Goal: Task Accomplishment & Management: Complete application form

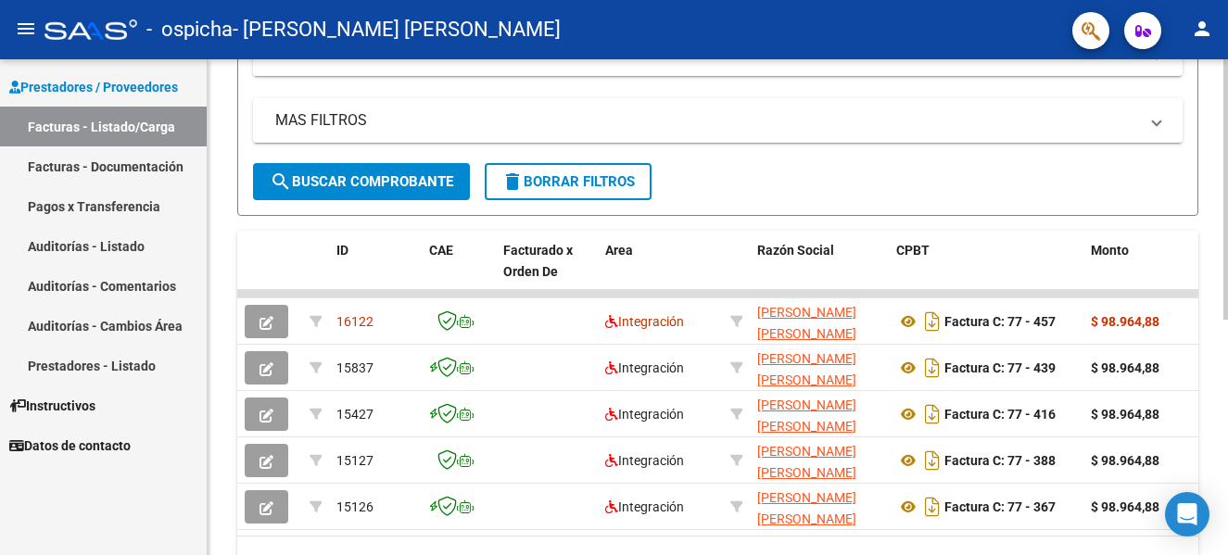
scroll to position [351, 0]
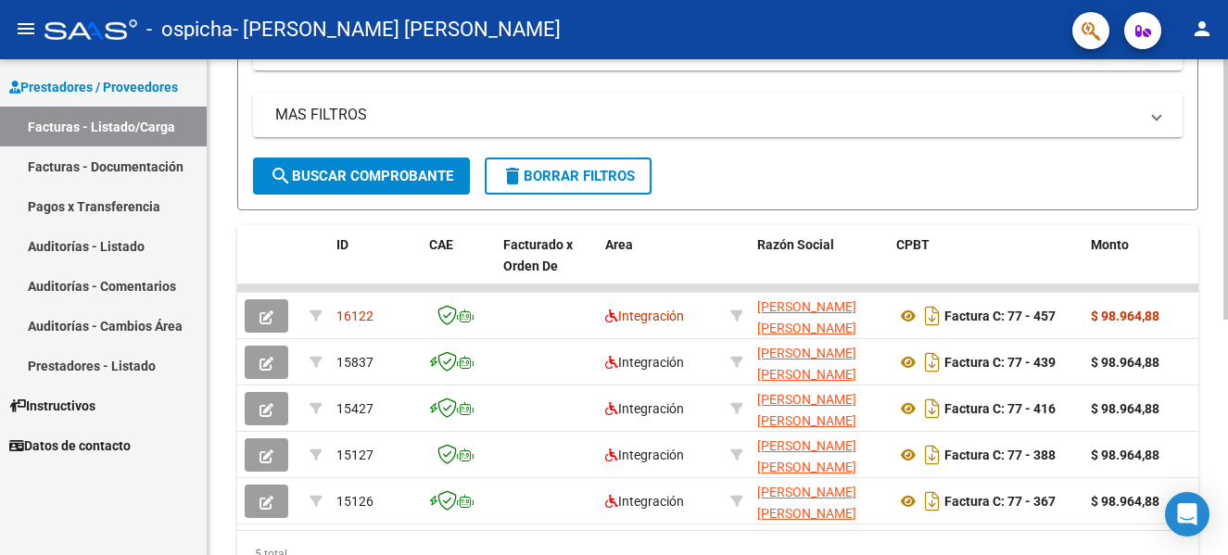
click at [1219, 468] on div "Video tutorial PRESTADORES -> Listado de CPBTs Emitidos por Prestadores / Prove…" at bounding box center [720, 172] width 1025 height 928
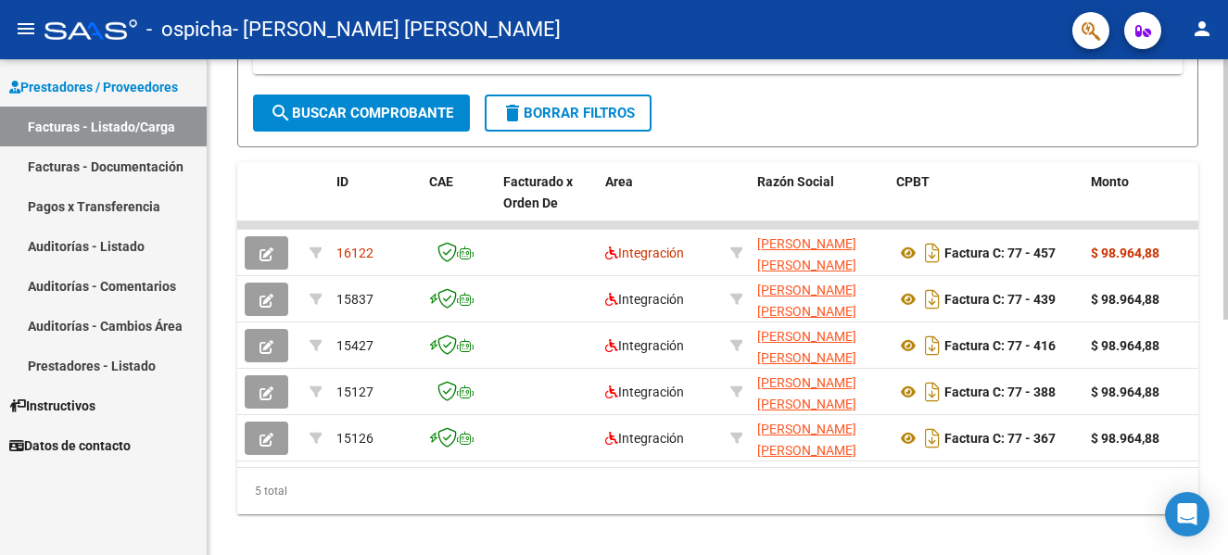
scroll to position [448, 0]
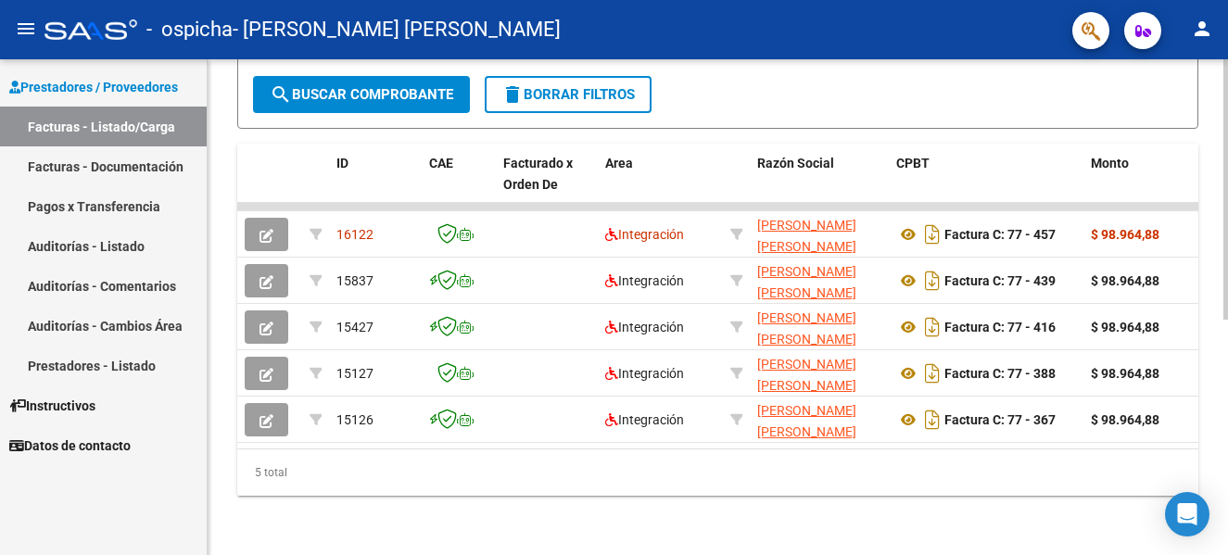
click at [1220, 393] on div "Video tutorial PRESTADORES -> Listado de CPBTs Emitidos por Prestadores / Prove…" at bounding box center [720, 91] width 1025 height 928
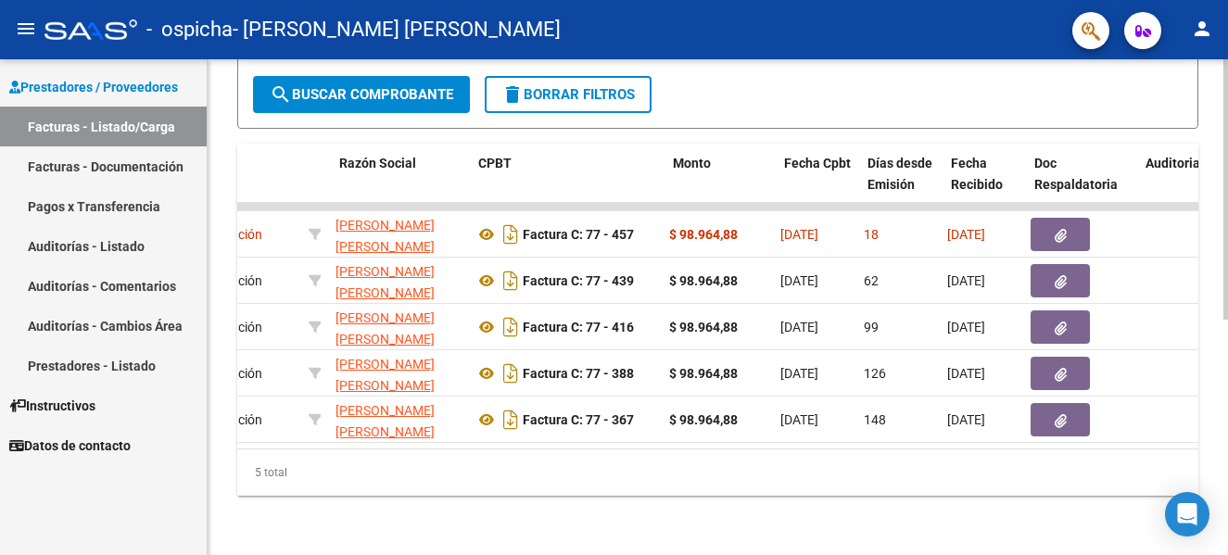
scroll to position [0, 418]
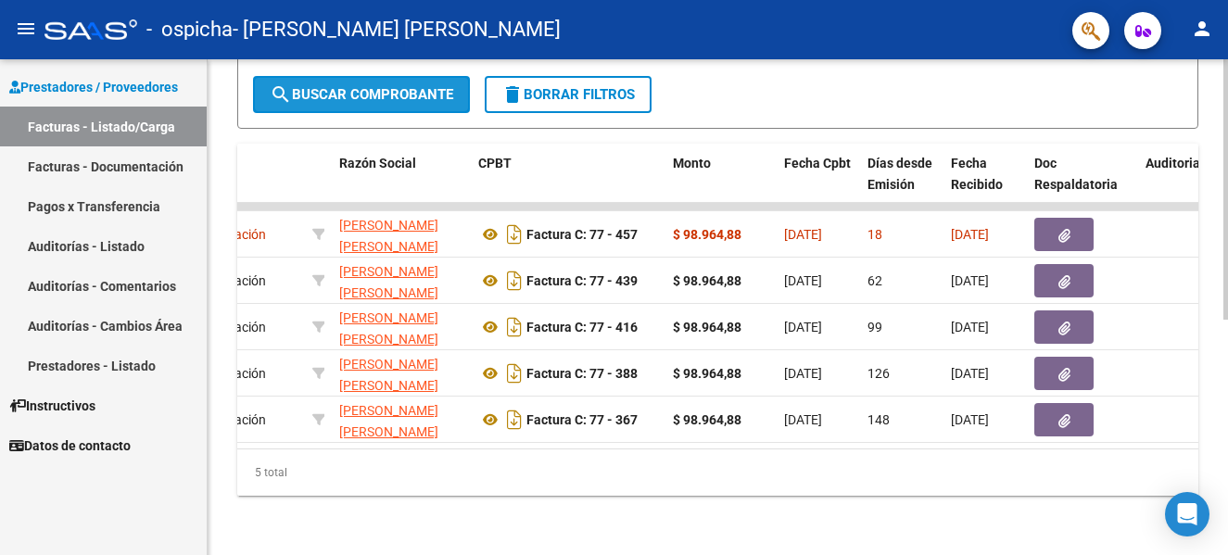
click at [391, 86] on span "search Buscar Comprobante" at bounding box center [361, 94] width 183 height 17
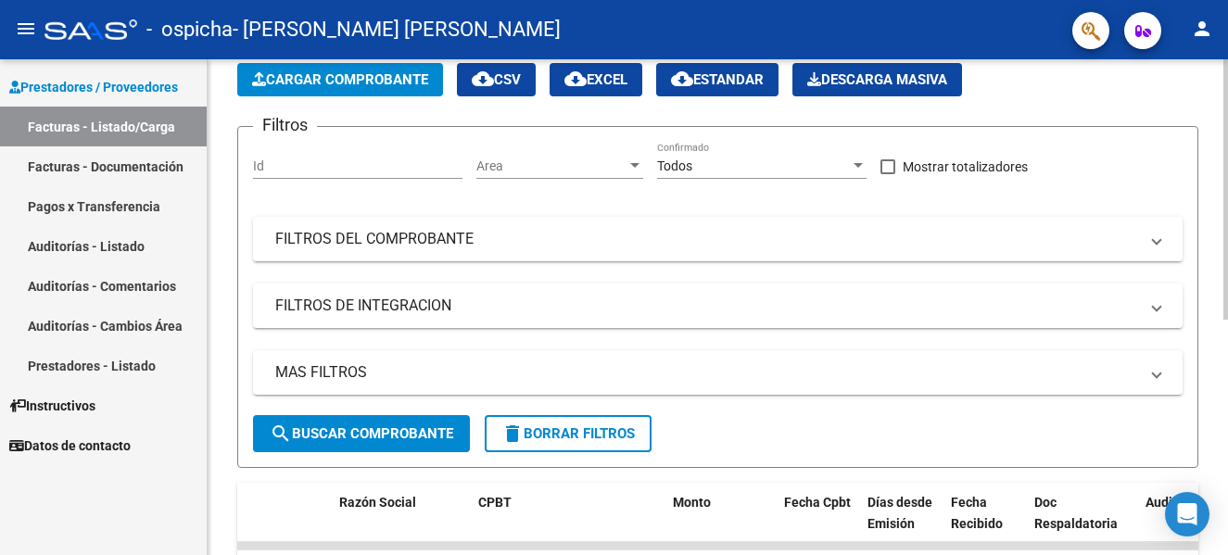
scroll to position [92, 0]
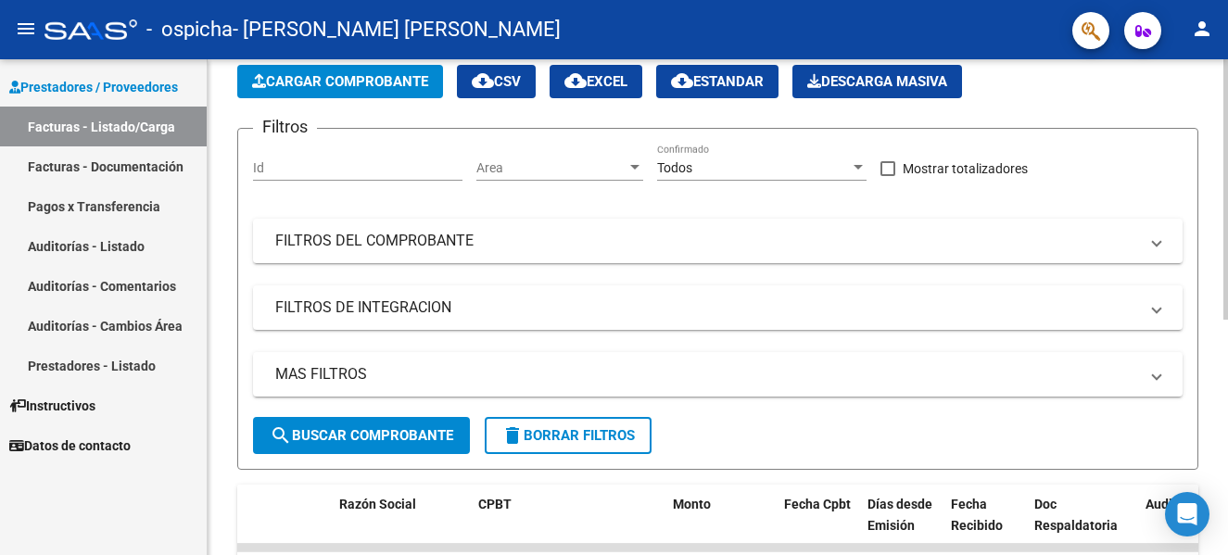
click at [1225, 113] on div at bounding box center [1225, 239] width 5 height 260
click at [356, 82] on span "Cargar Comprobante" at bounding box center [340, 81] width 176 height 17
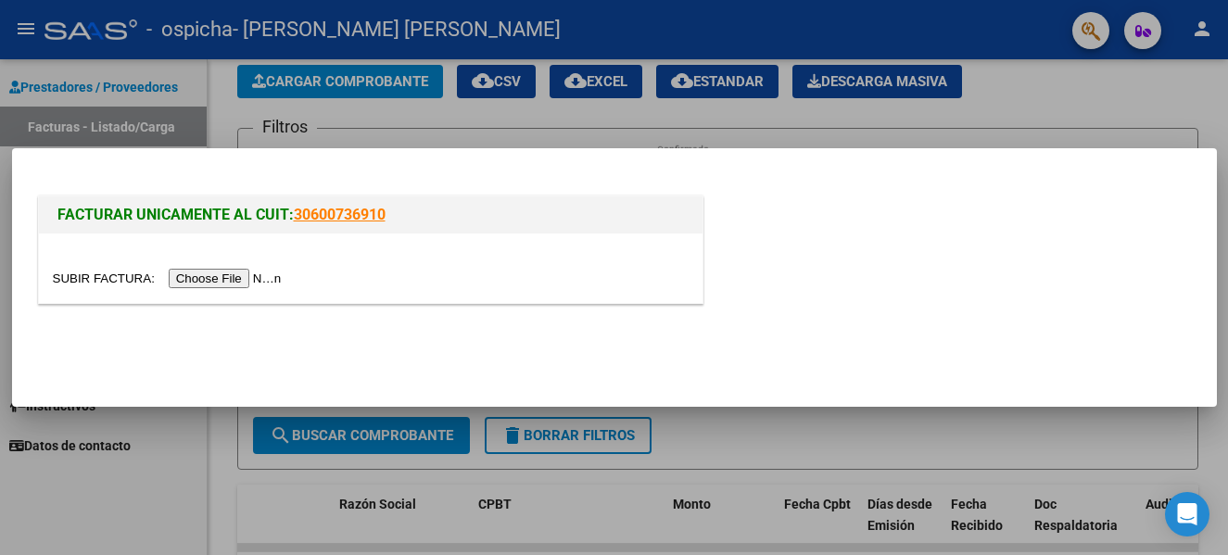
click at [258, 274] on input "file" at bounding box center [170, 278] width 234 height 19
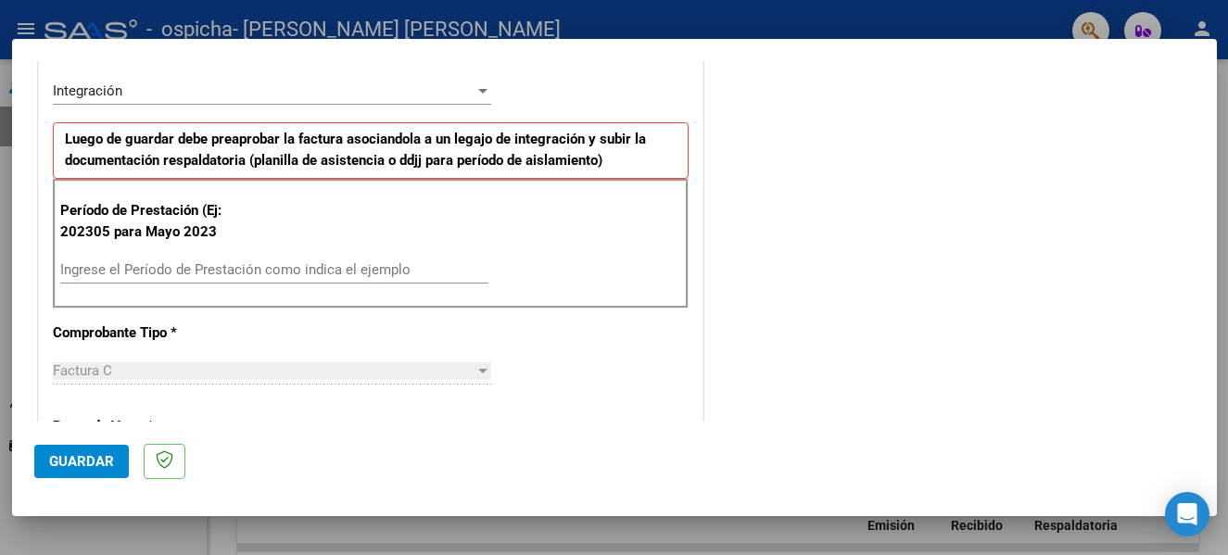
scroll to position [425, 0]
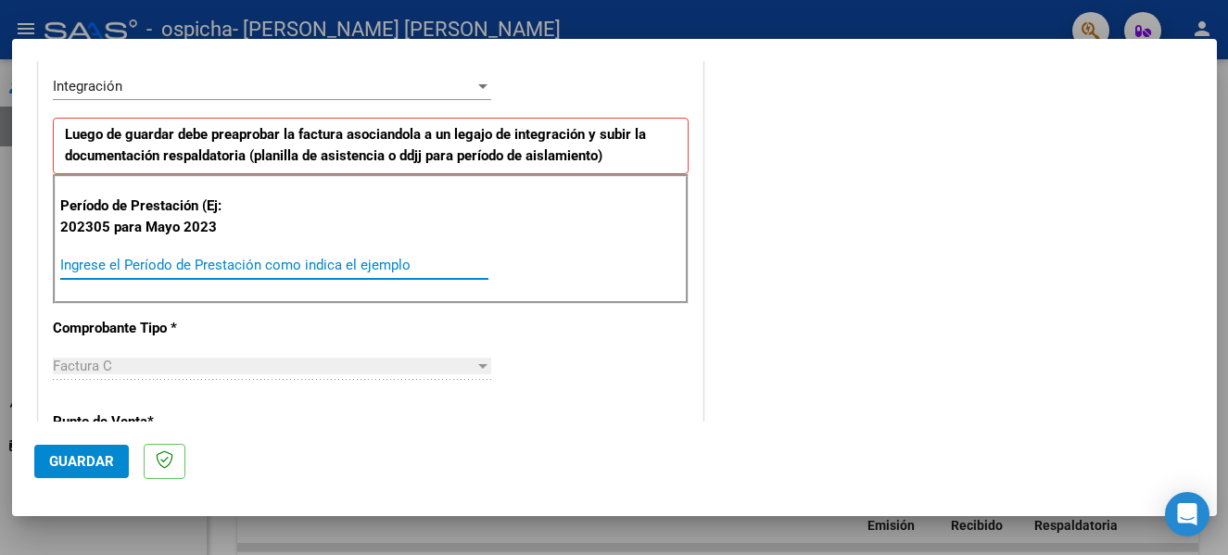
click at [295, 266] on input "Ingrese el Período de Prestación como indica el ejemplo" at bounding box center [274, 265] width 428 height 17
type input "202507"
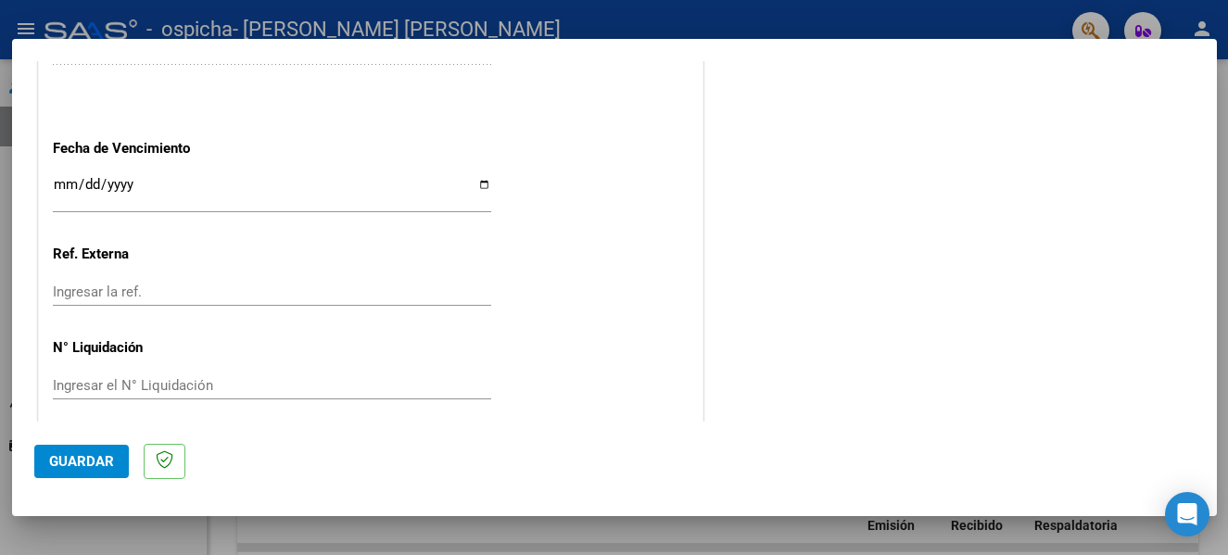
scroll to position [1235, 0]
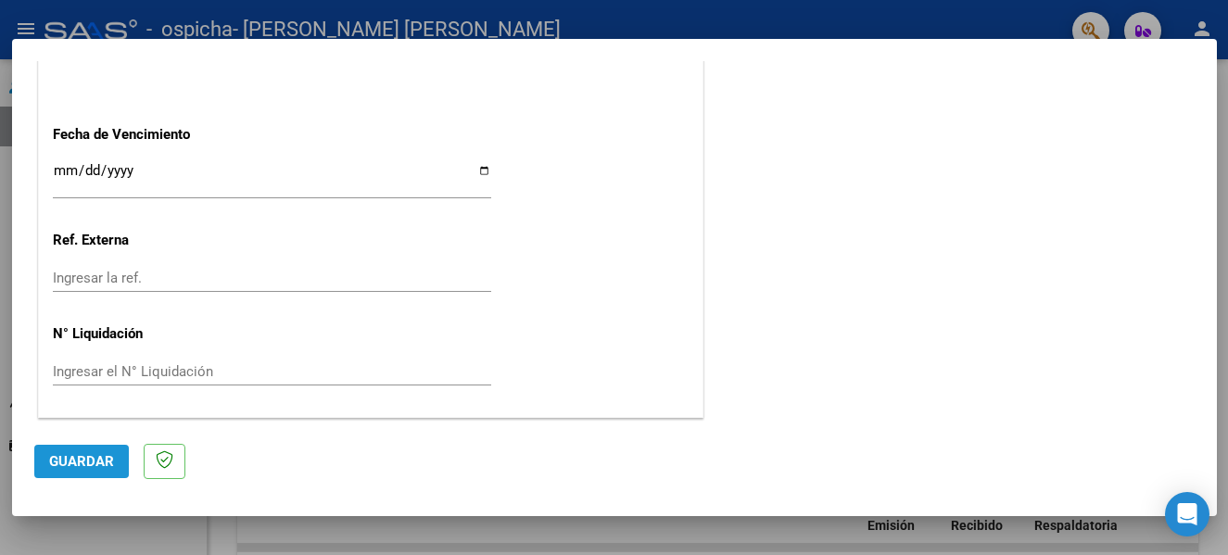
click at [70, 460] on span "Guardar" at bounding box center [81, 461] width 65 height 17
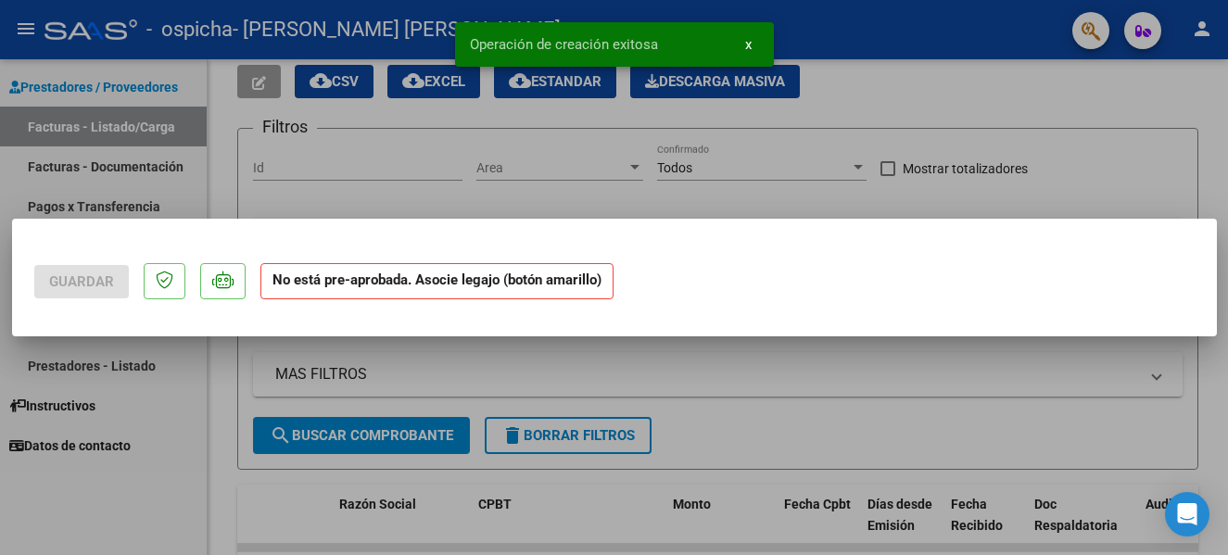
scroll to position [0, 0]
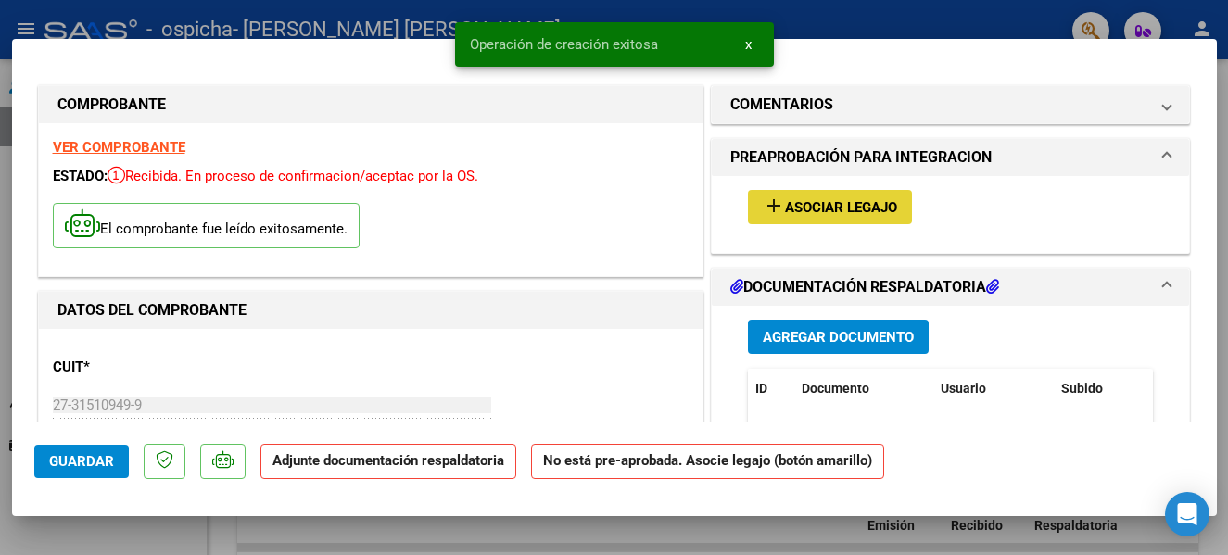
click at [804, 205] on span "Asociar Legajo" at bounding box center [841, 207] width 112 height 17
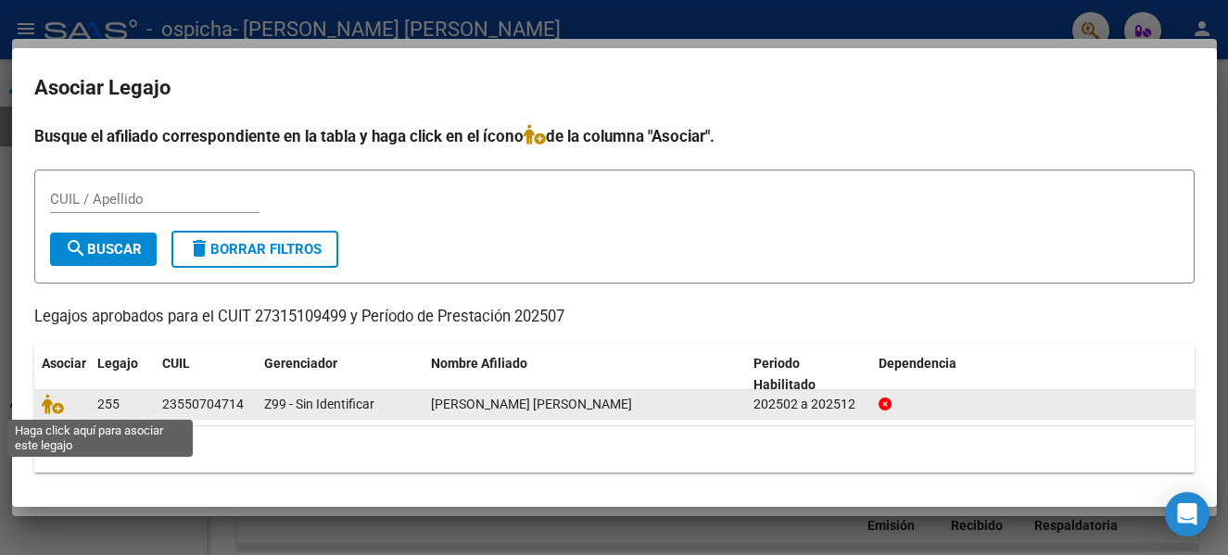
click at [63, 406] on span at bounding box center [56, 404] width 28 height 15
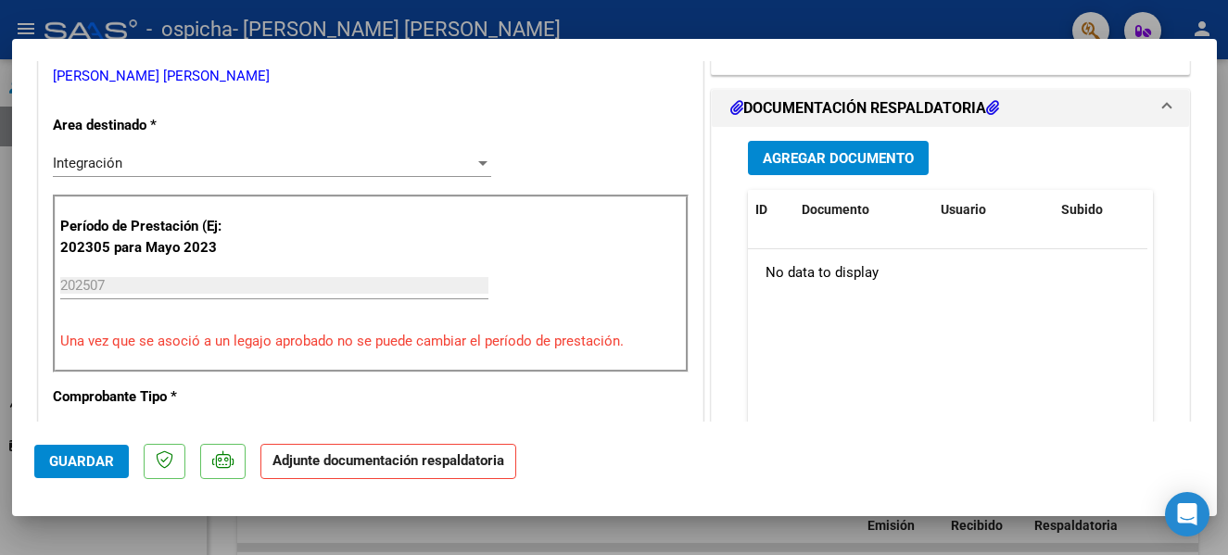
scroll to position [428, 0]
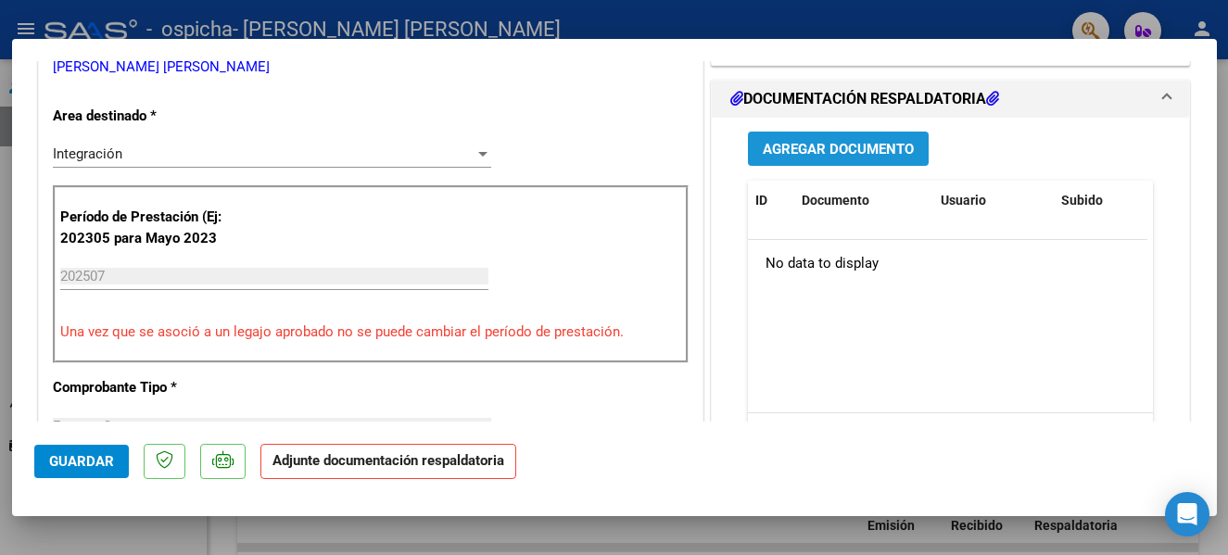
click at [874, 158] on span "Agregar Documento" at bounding box center [838, 149] width 151 height 17
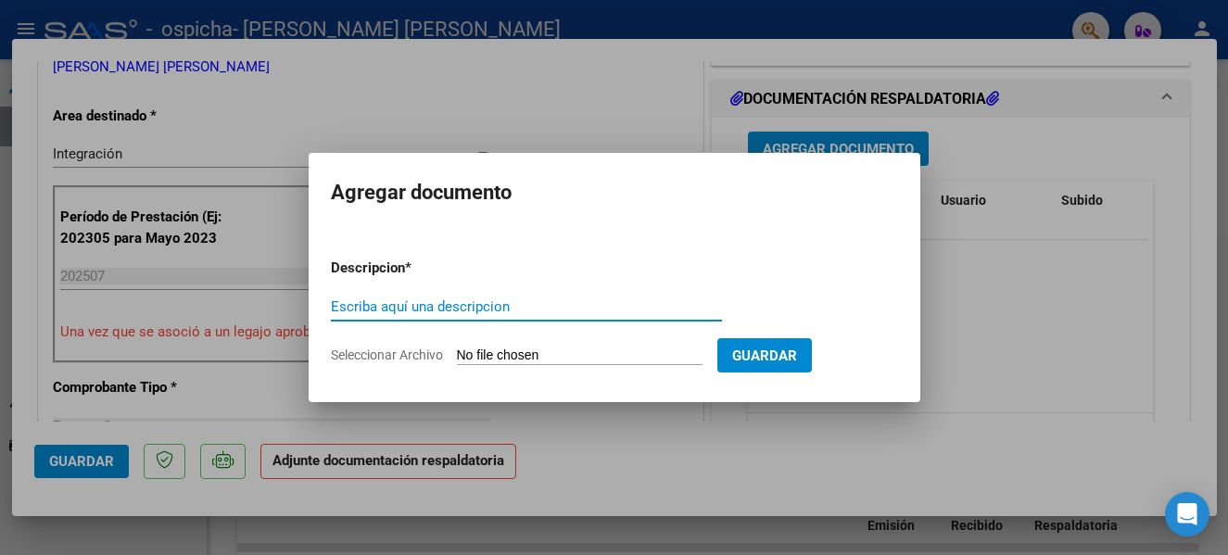
click at [491, 311] on input "Escriba aquí una descripcion" at bounding box center [526, 306] width 391 height 17
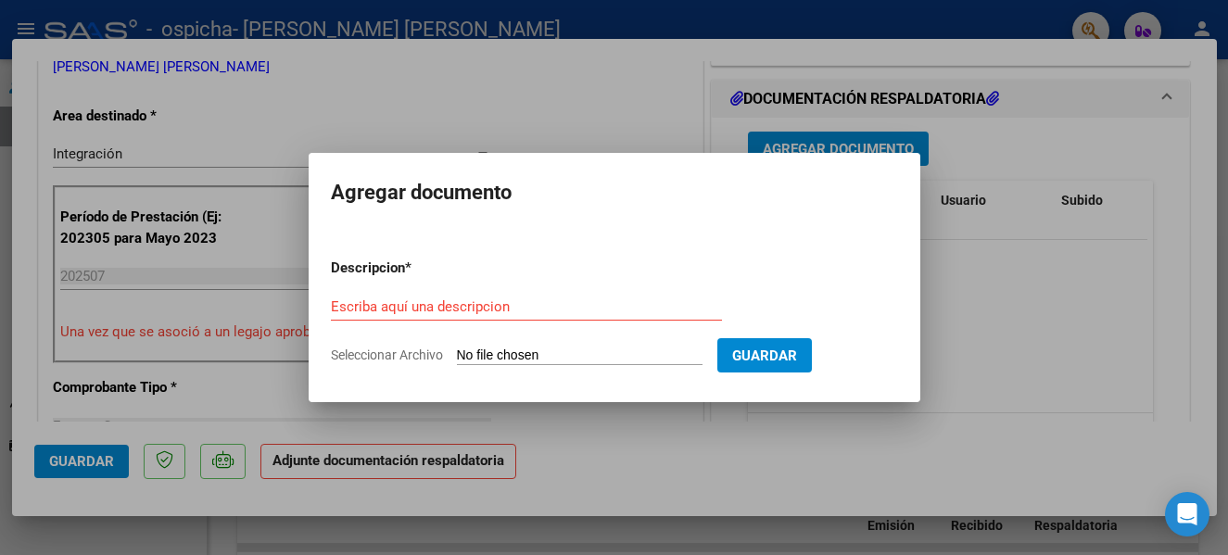
click at [382, 356] on span "Seleccionar Archivo" at bounding box center [387, 354] width 112 height 15
click at [457, 356] on input "Seleccionar Archivo" at bounding box center [580, 356] width 246 height 18
type input "C:\fakepath\planilla [PERSON_NAME].pdf"
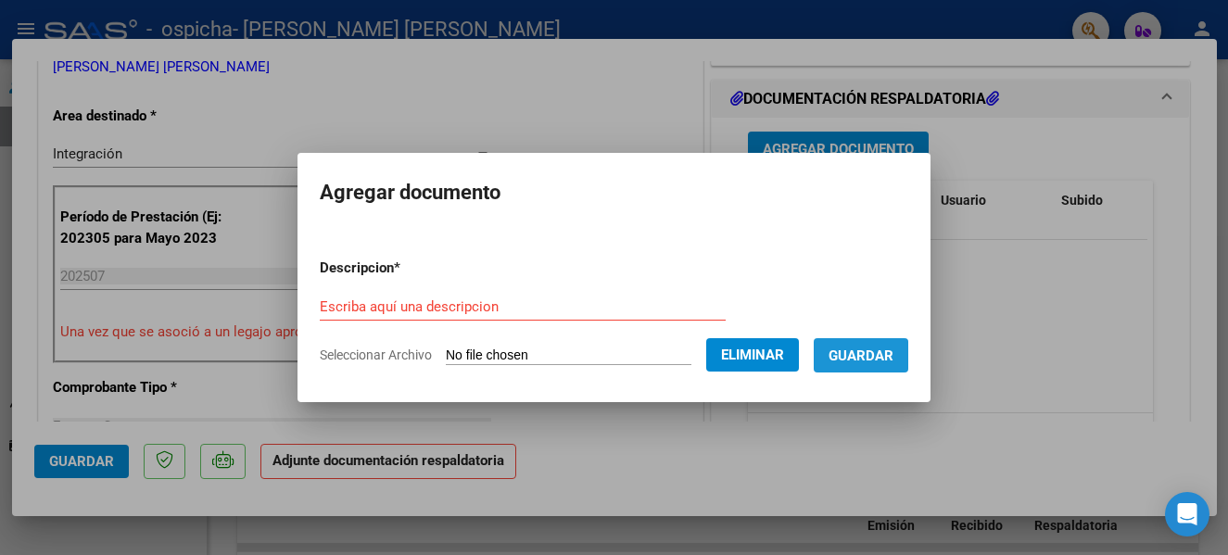
click at [858, 362] on span "Guardar" at bounding box center [860, 355] width 65 height 17
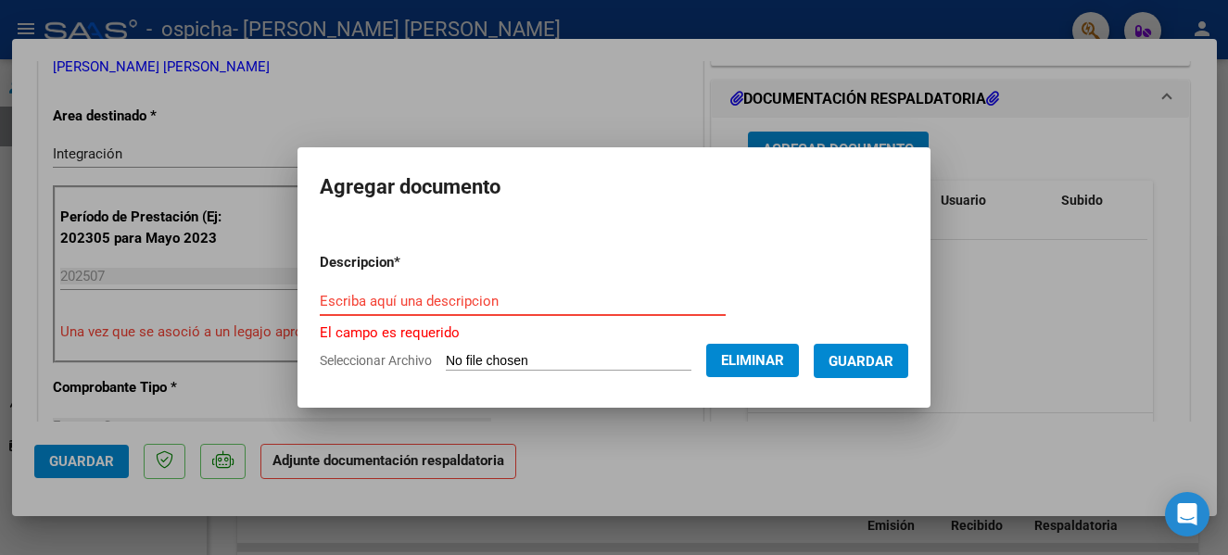
click at [574, 306] on input "Escriba aquí una descripcion" at bounding box center [523, 301] width 406 height 17
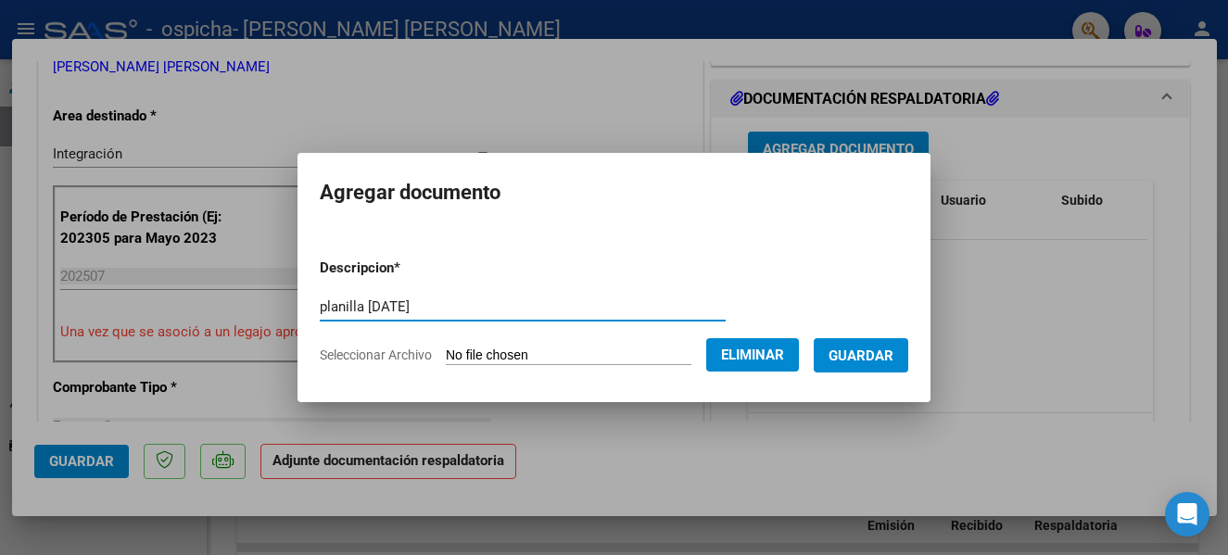
type input "planilla [DATE]"
click at [893, 350] on span "Guardar" at bounding box center [860, 355] width 65 height 17
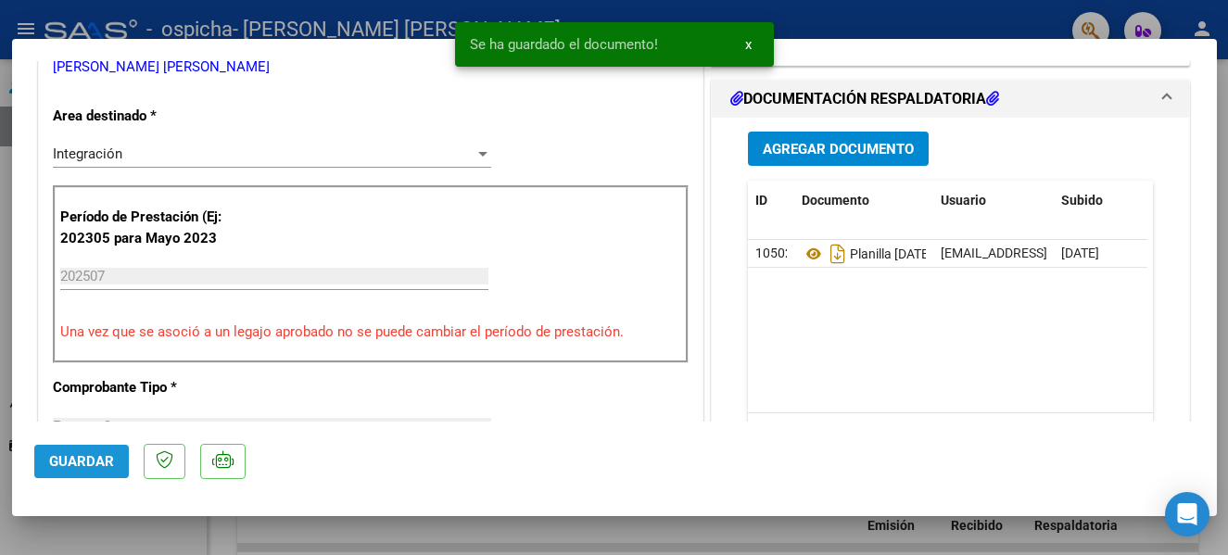
click at [82, 468] on span "Guardar" at bounding box center [81, 461] width 65 height 17
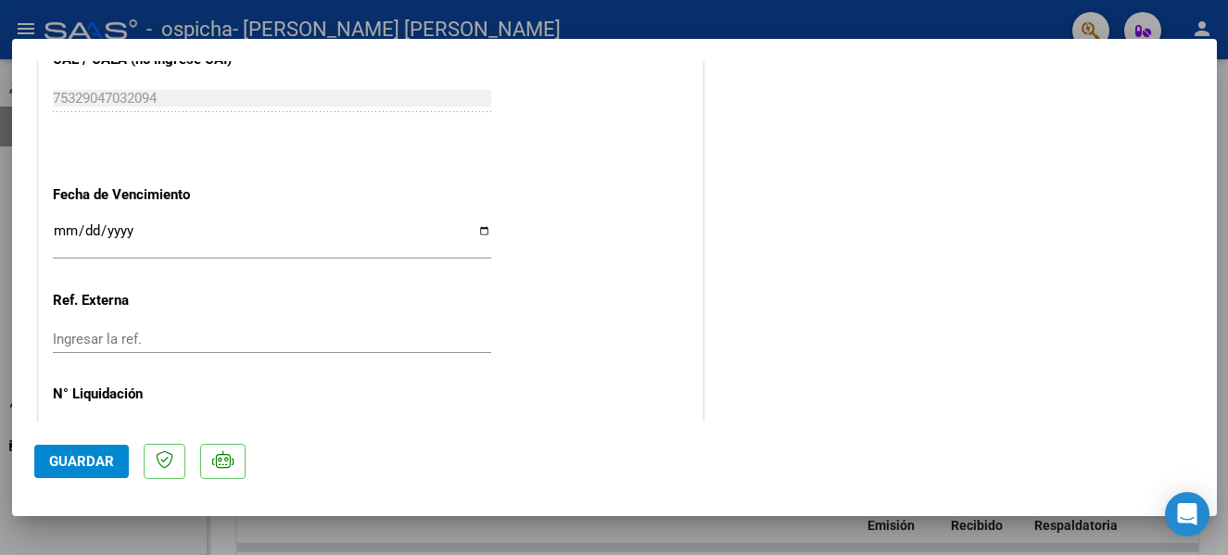
scroll to position [1298, 0]
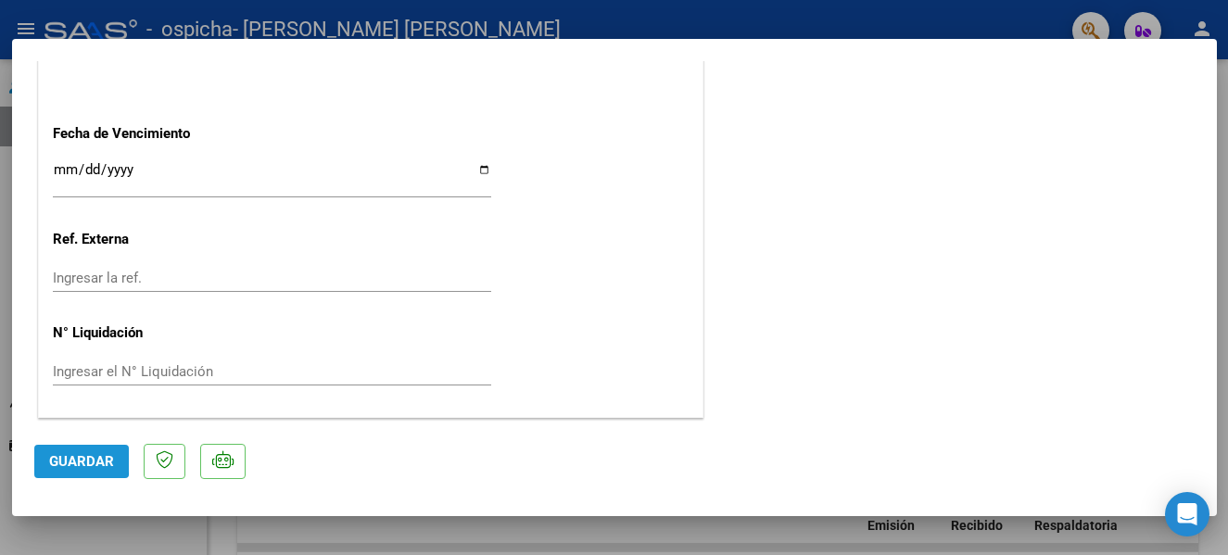
click at [42, 459] on button "Guardar" at bounding box center [81, 461] width 95 height 33
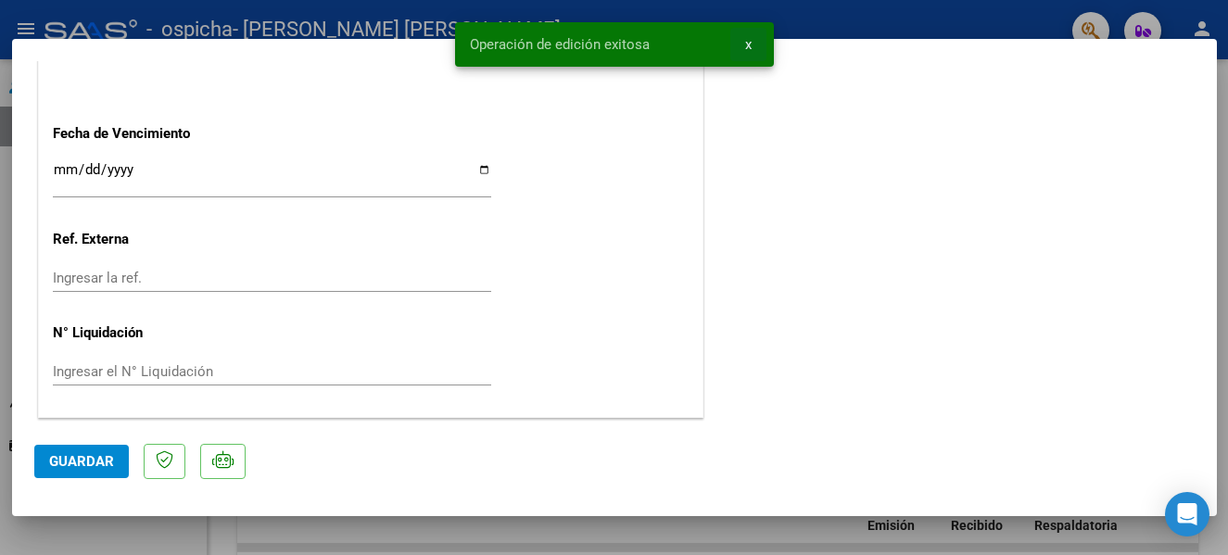
click at [745, 37] on span "x" at bounding box center [748, 44] width 6 height 17
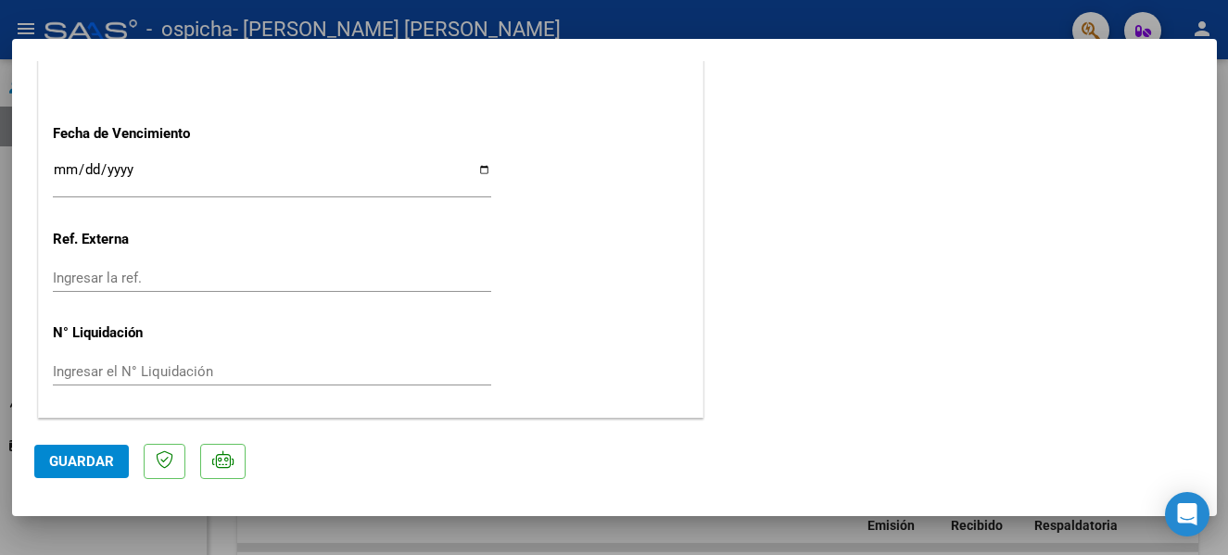
click at [756, 23] on div at bounding box center [614, 277] width 1228 height 555
type input "$ 0,00"
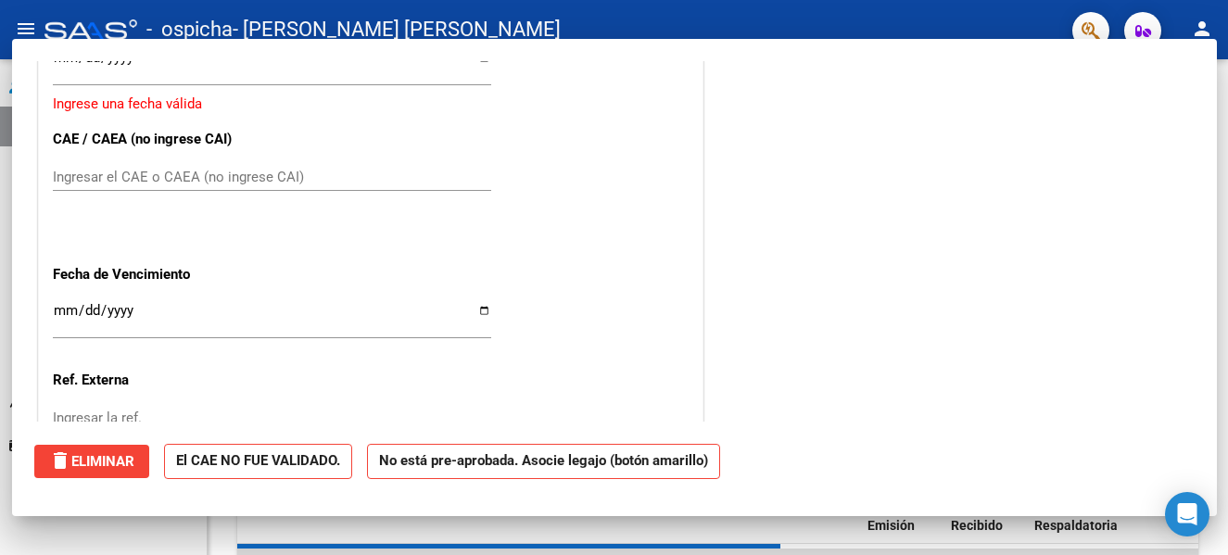
scroll to position [0, 0]
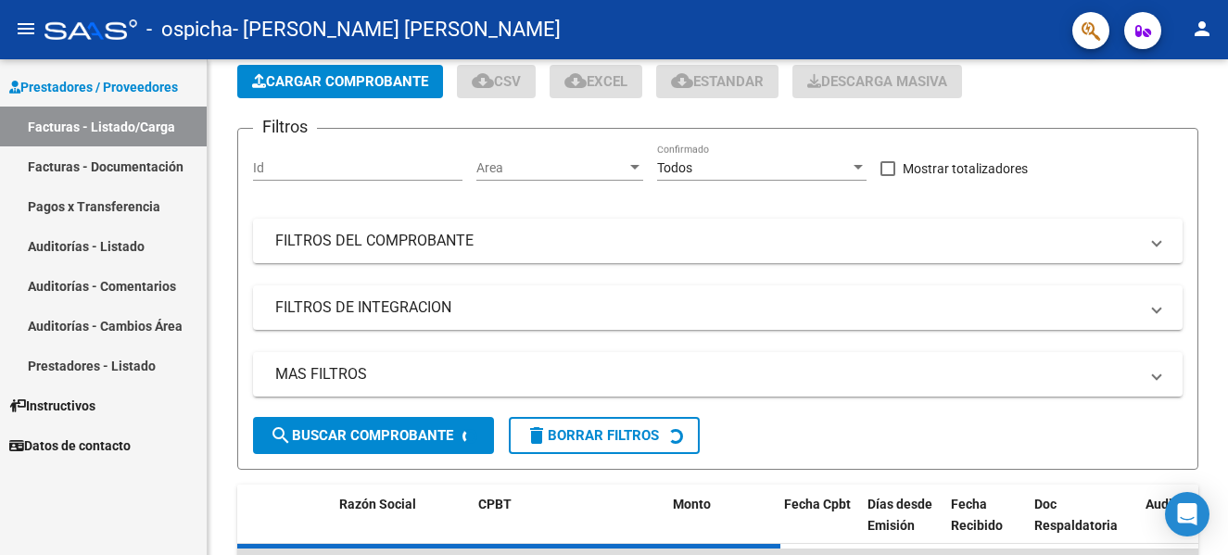
click at [758, 24] on div "- ospicha - [PERSON_NAME] [PERSON_NAME]" at bounding box center [550, 29] width 1013 height 41
